Goal: Check status: Check status

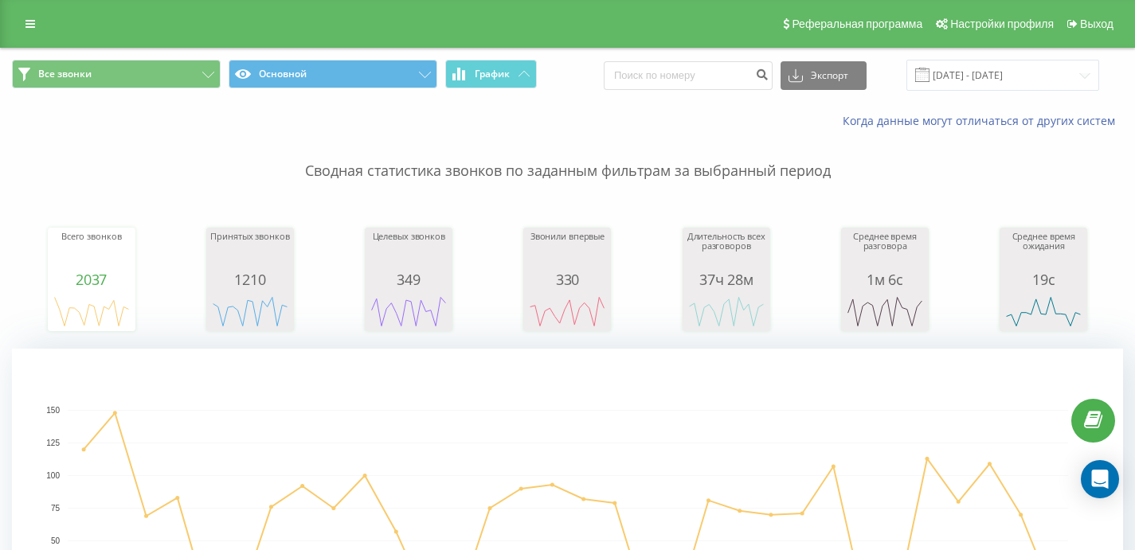
click at [39, 23] on link at bounding box center [30, 24] width 29 height 22
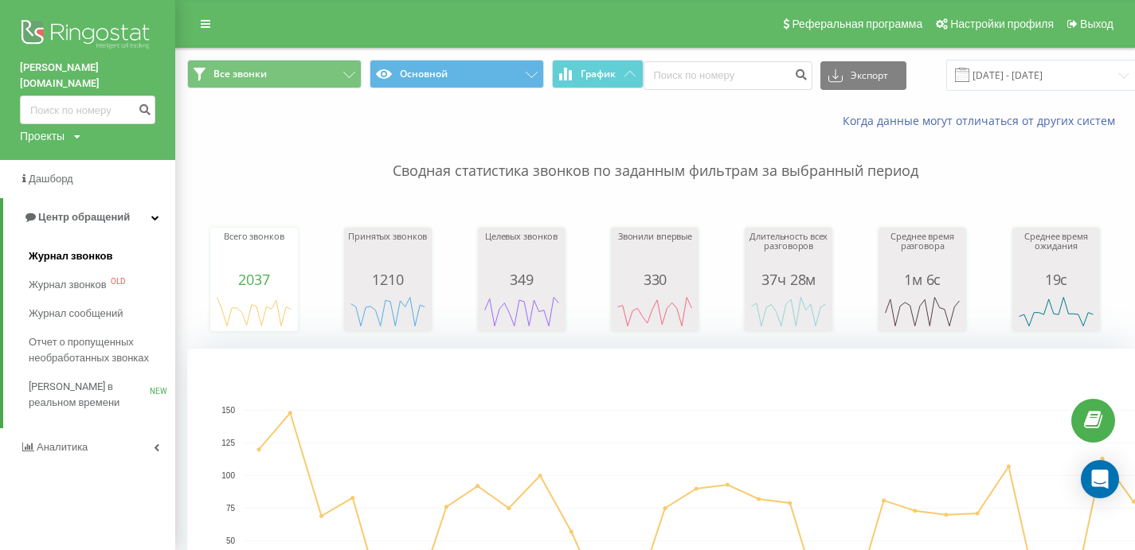
click at [86, 248] on span "Журнал звонков" at bounding box center [71, 256] width 84 height 16
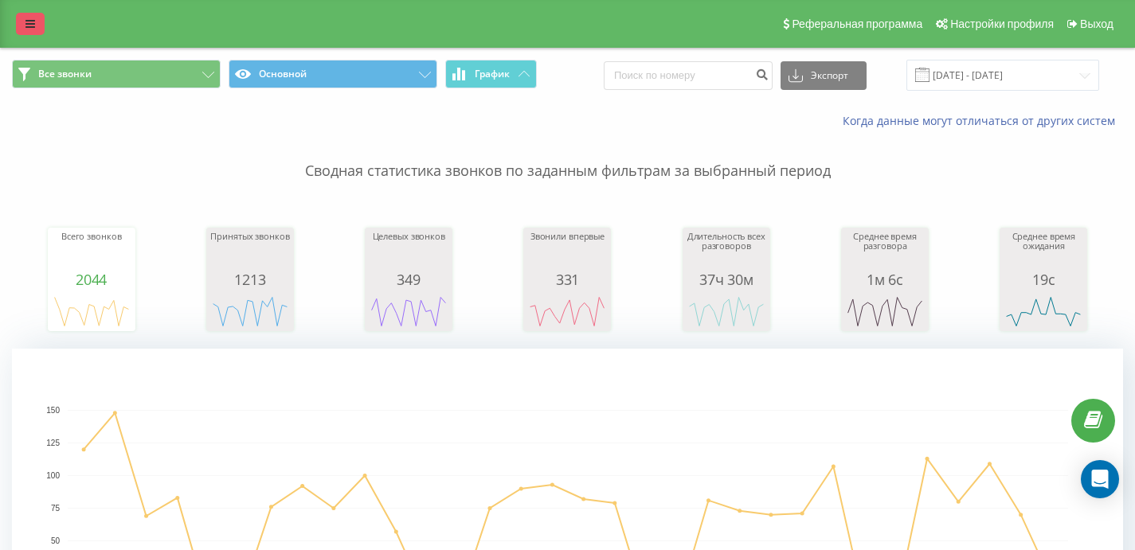
click at [25, 22] on icon at bounding box center [30, 23] width 10 height 11
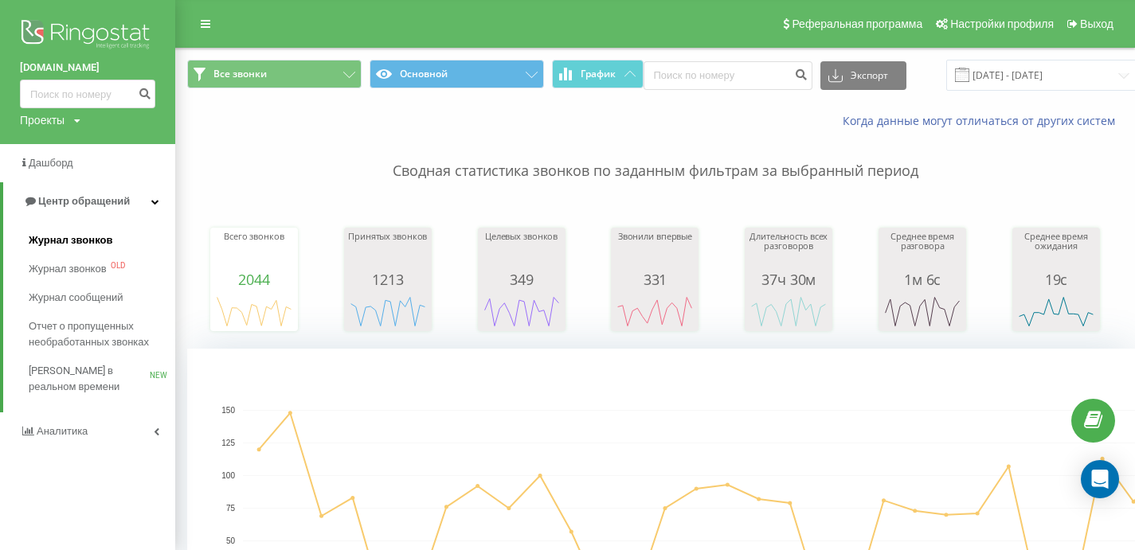
click at [87, 238] on span "Журнал звонков" at bounding box center [71, 241] width 84 height 16
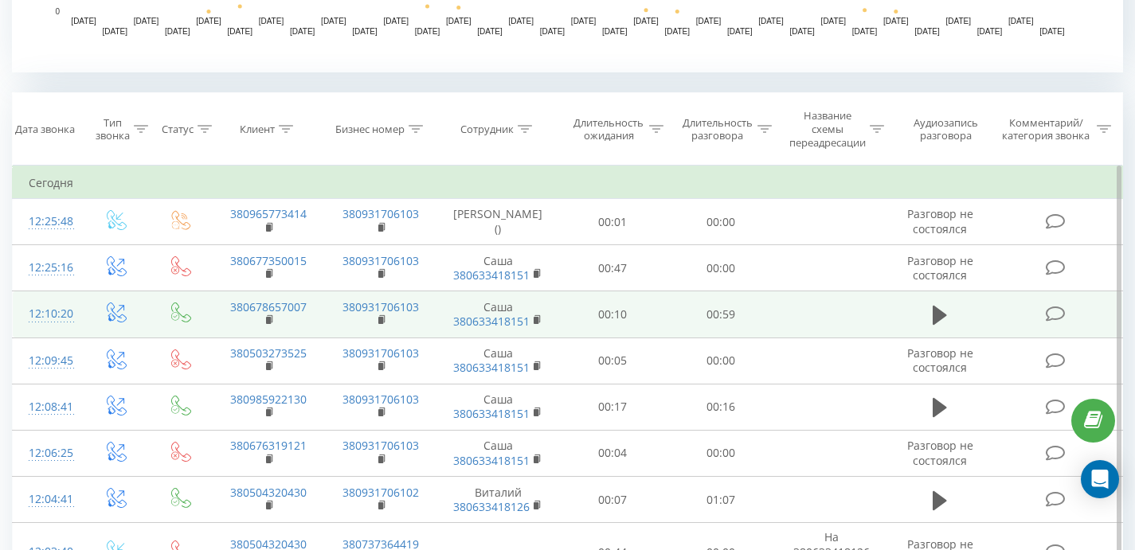
scroll to position [604, 0]
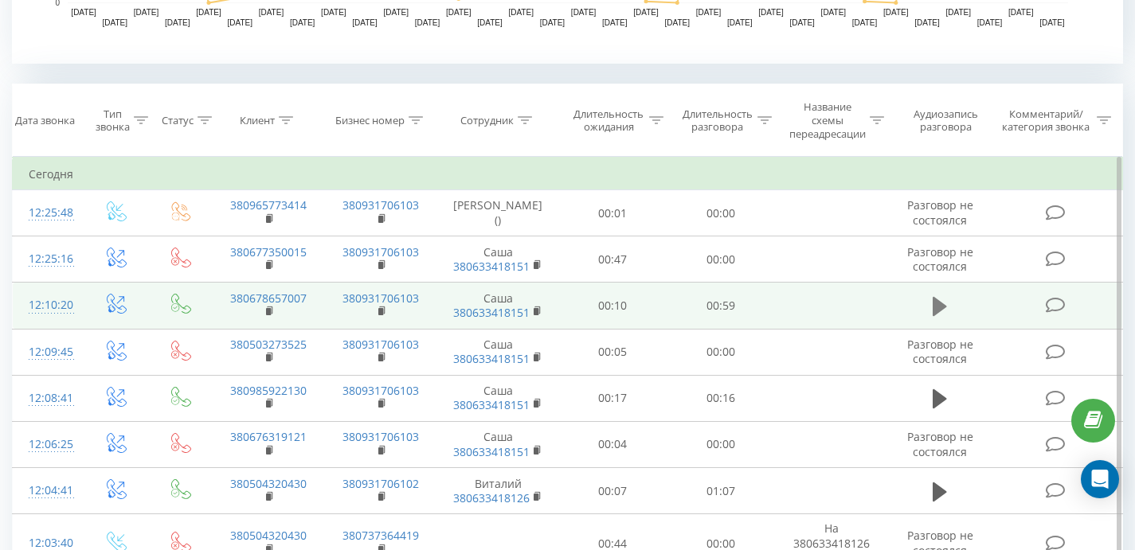
click at [936, 304] on icon at bounding box center [940, 306] width 14 height 19
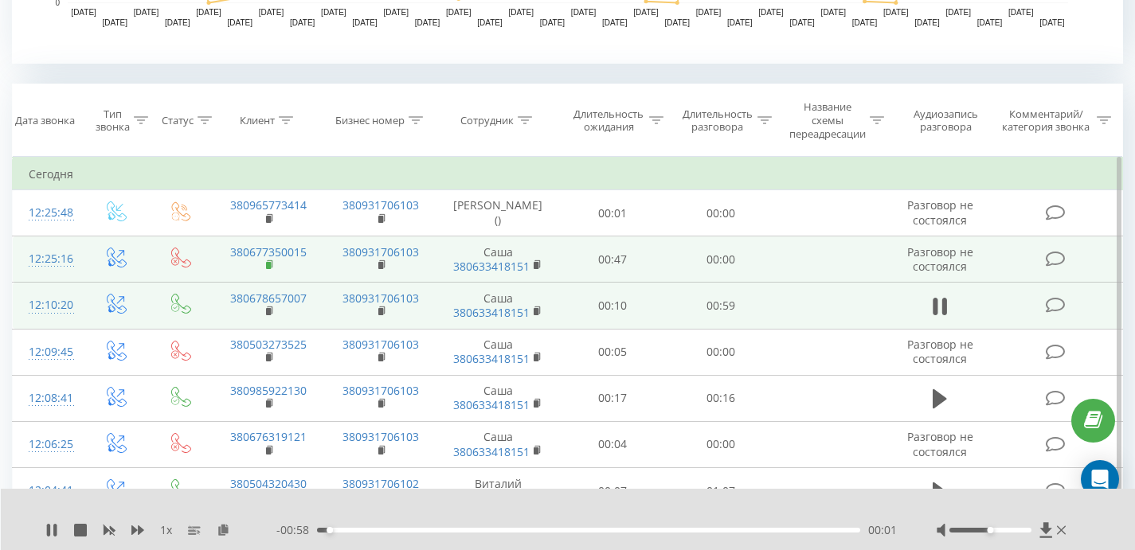
click at [269, 263] on rect at bounding box center [268, 265] width 5 height 7
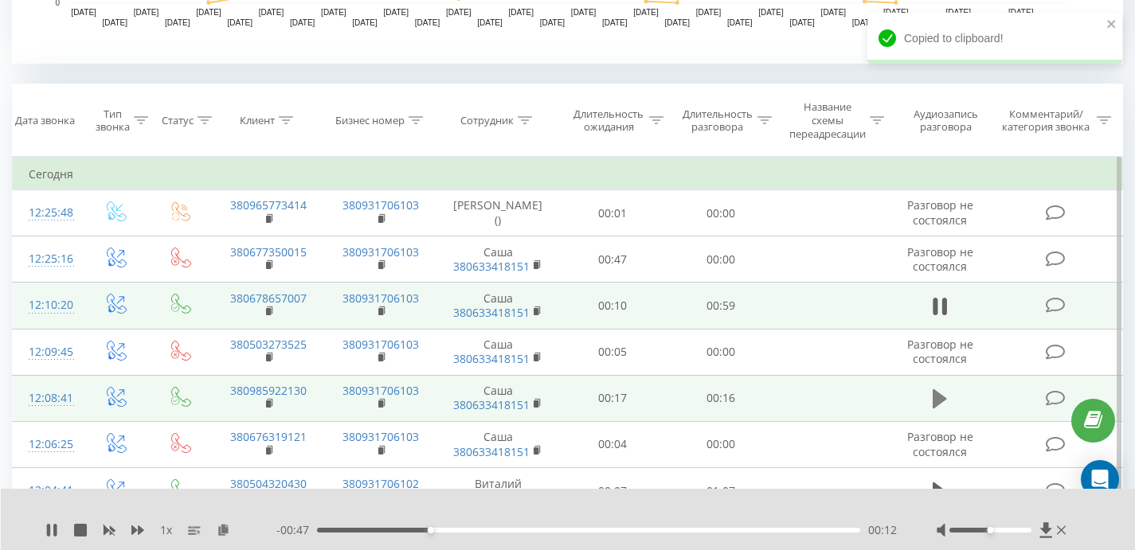
click at [938, 393] on icon at bounding box center [940, 398] width 14 height 19
click at [268, 404] on rect at bounding box center [268, 404] width 5 height 7
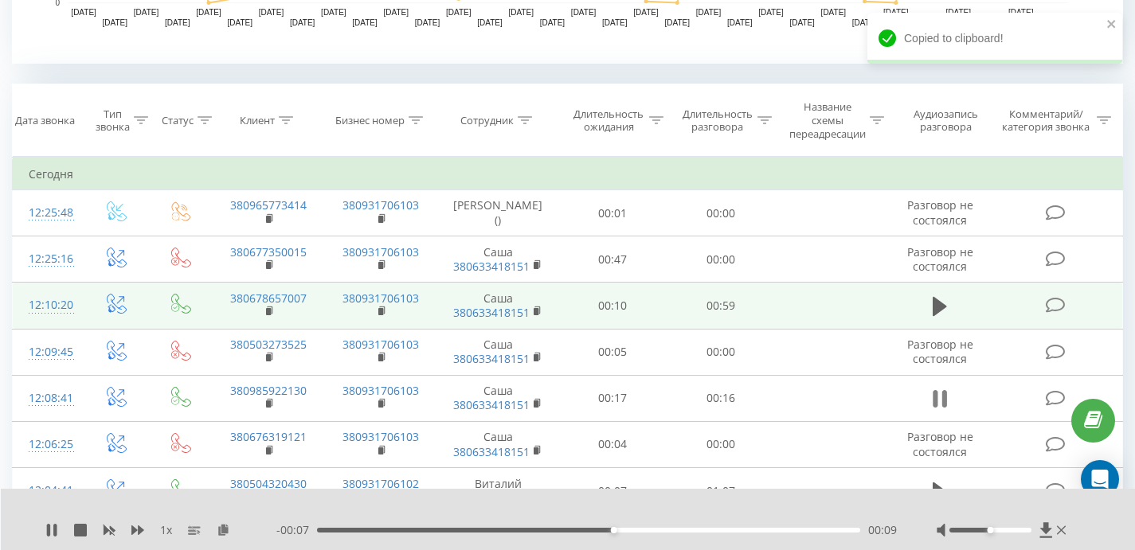
click at [943, 397] on icon at bounding box center [944, 399] width 5 height 18
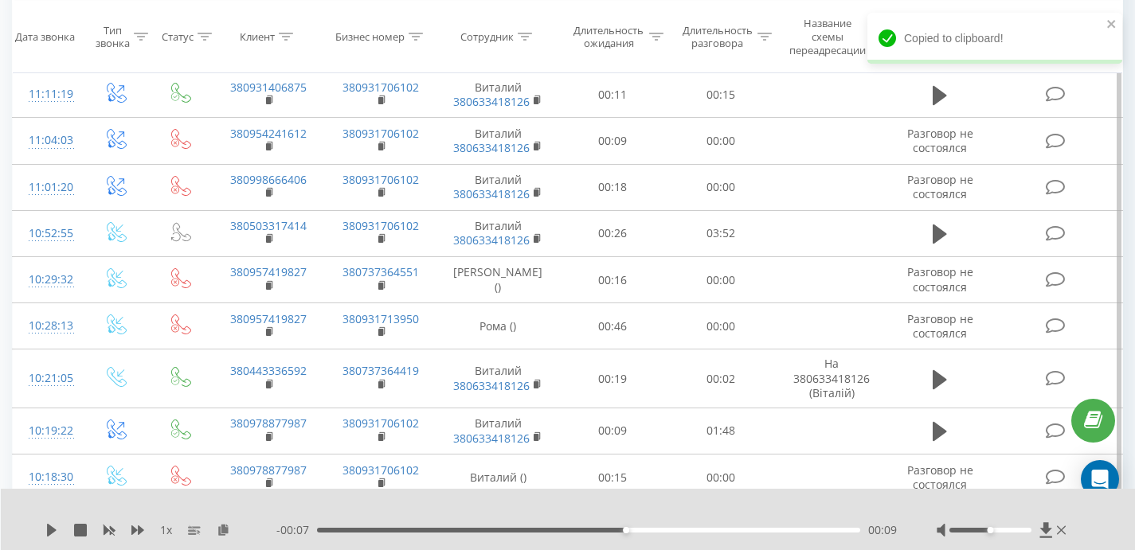
scroll to position [1281, 0]
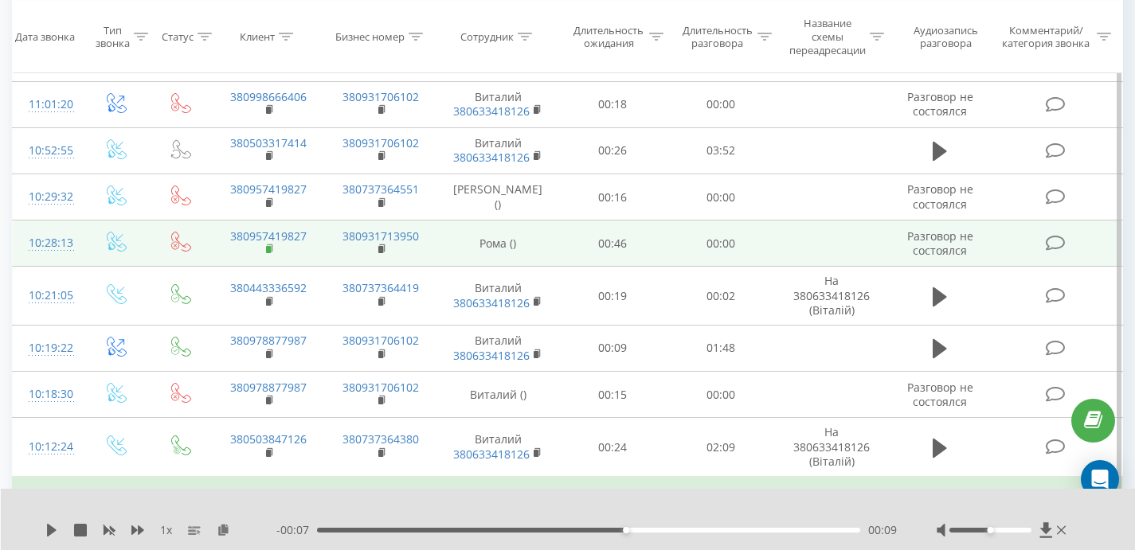
click at [270, 250] on rect at bounding box center [268, 249] width 5 height 7
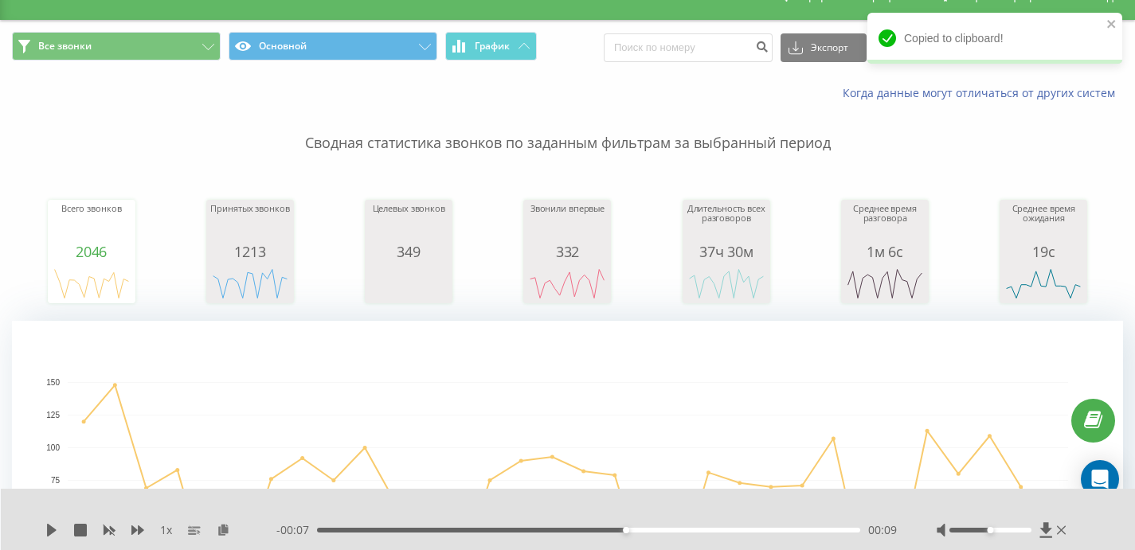
scroll to position [0, 0]
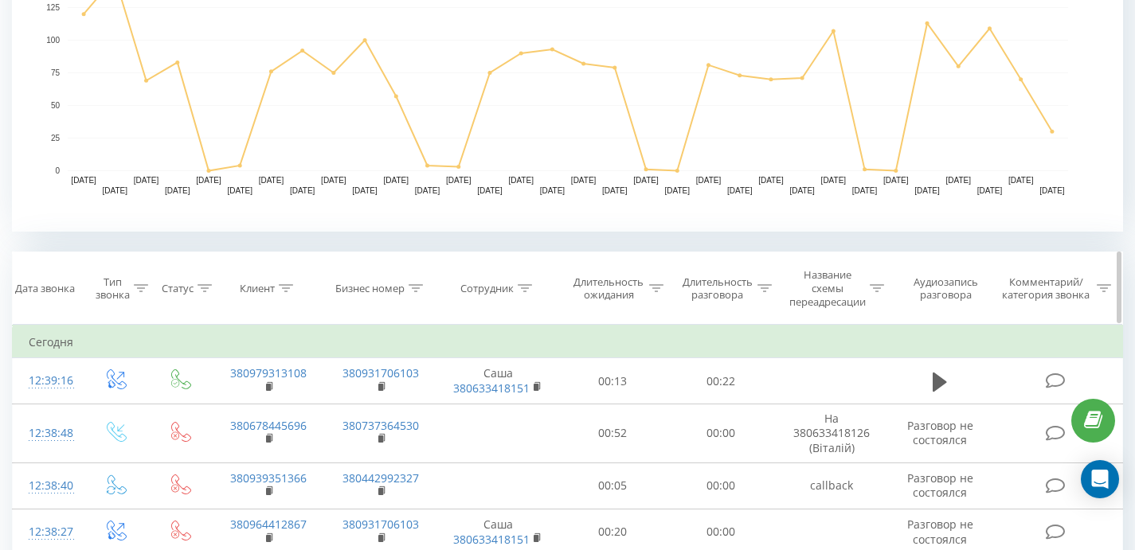
scroll to position [440, 0]
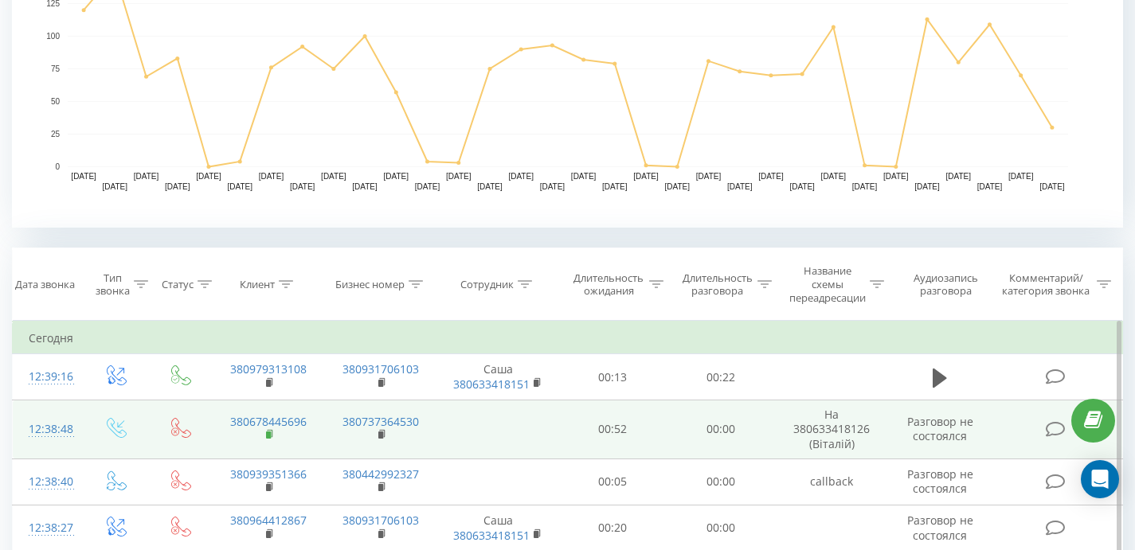
click at [271, 432] on icon at bounding box center [270, 434] width 9 height 11
